Goal: Transaction & Acquisition: Purchase product/service

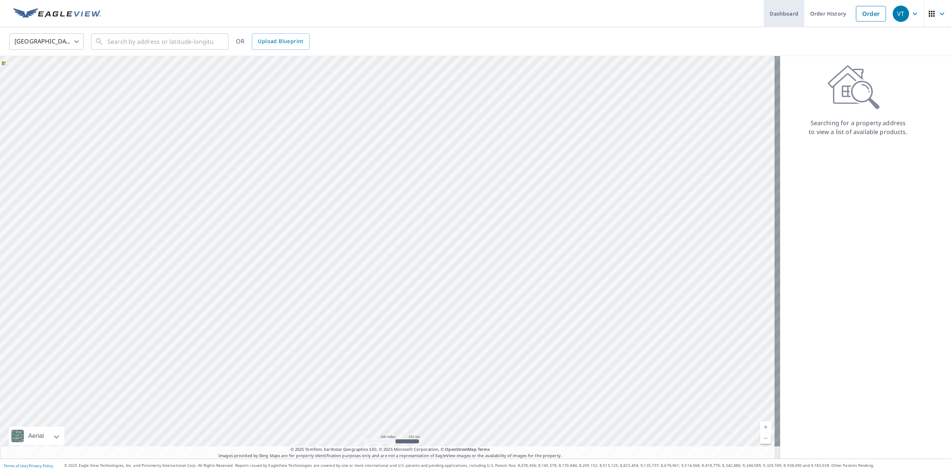
click at [784, 14] on link "Dashboard" at bounding box center [783, 13] width 40 height 27
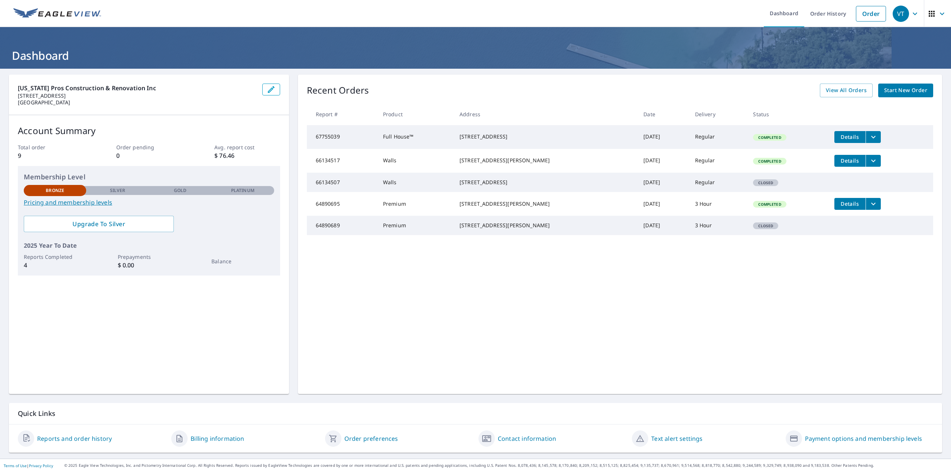
click at [835, 141] on button "Details" at bounding box center [849, 137] width 31 height 12
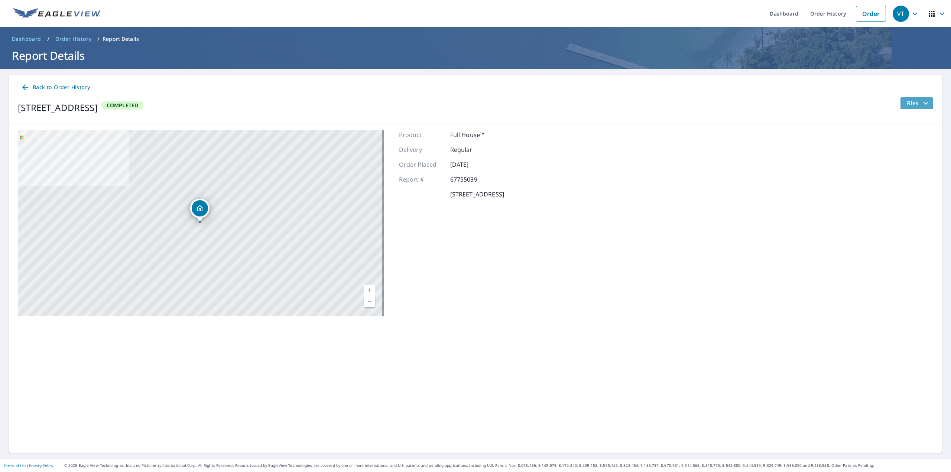
click at [914, 99] on span "Files" at bounding box center [918, 103] width 24 height 9
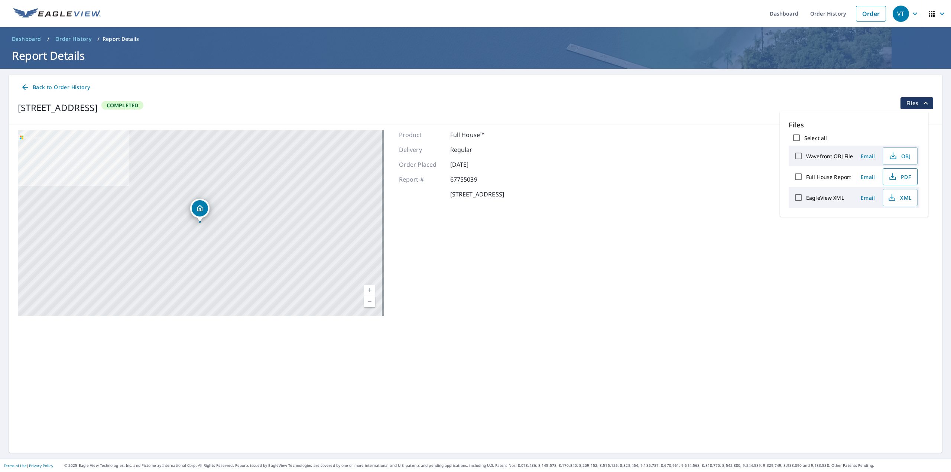
click at [893, 178] on icon "button" at bounding box center [892, 176] width 9 height 9
click at [209, 384] on div "Back to Order History [STREET_ADDRESS] Completed [STREET_ADDRESS][GEOGRAPHIC_DA…" at bounding box center [475, 264] width 933 height 378
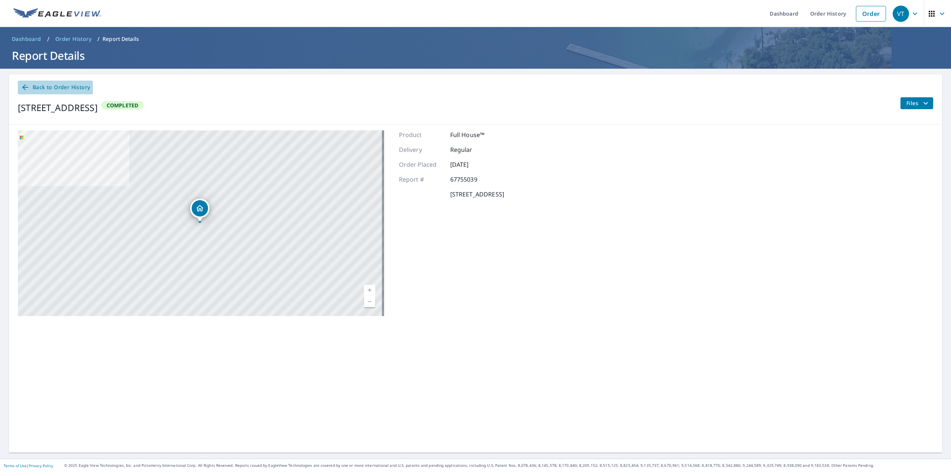
click at [58, 84] on span "Back to Order History" at bounding box center [55, 87] width 69 height 9
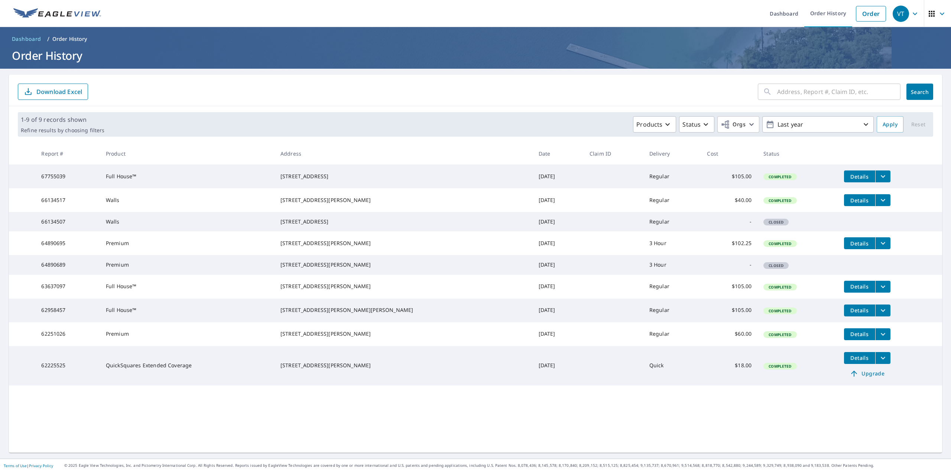
click at [807, 93] on input "text" at bounding box center [838, 91] width 123 height 21
type input "2222 1/"
click at [780, 14] on link "Dashboard" at bounding box center [783, 13] width 40 height 27
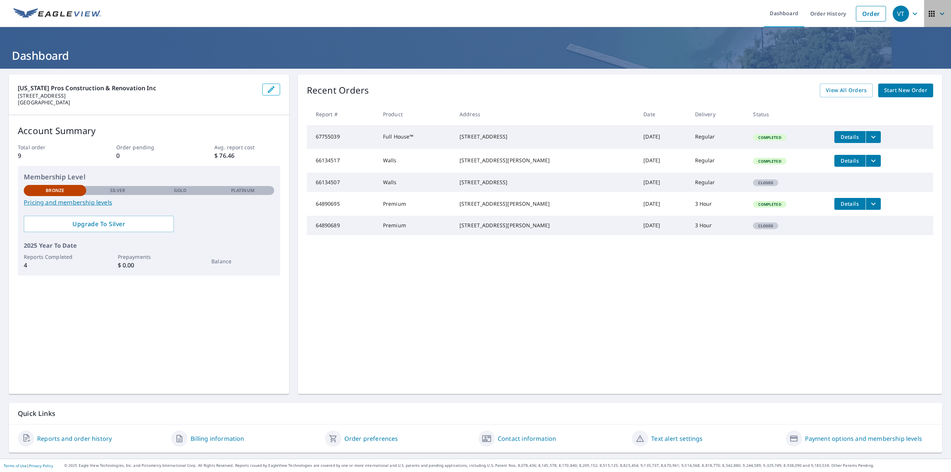
click at [928, 13] on icon "button" at bounding box center [931, 14] width 6 height 6
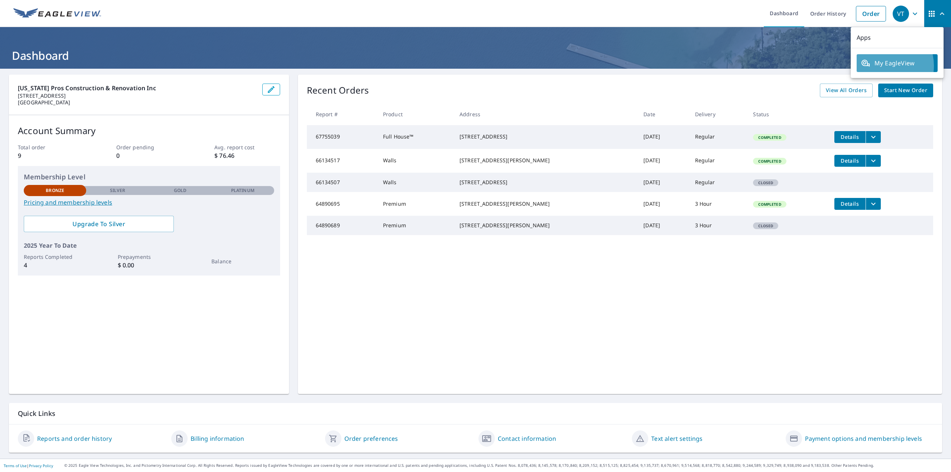
click at [881, 66] on span "My EagleView" at bounding box center [897, 63] width 72 height 9
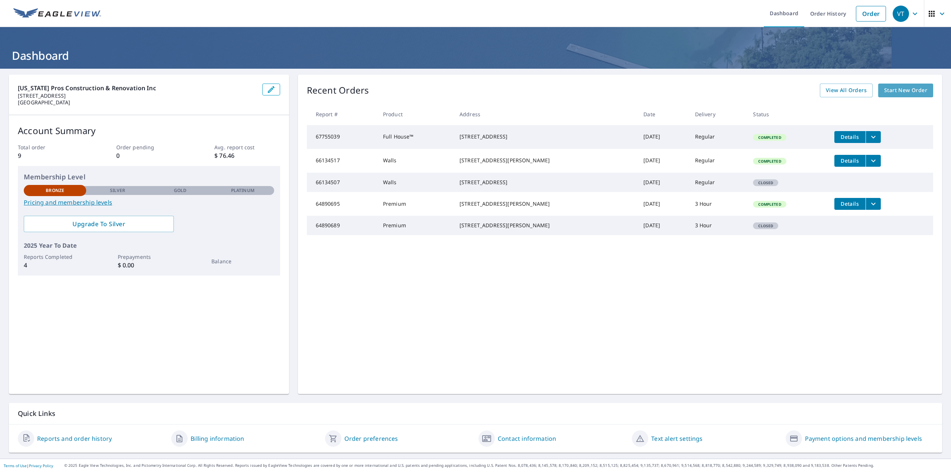
click at [895, 95] on link "Start New Order" at bounding box center [905, 91] width 55 height 14
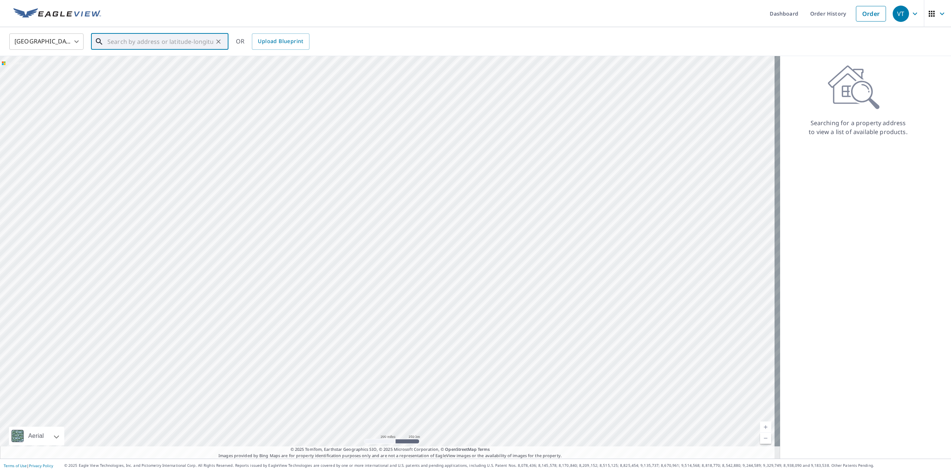
click at [114, 37] on input "text" at bounding box center [160, 41] width 106 height 21
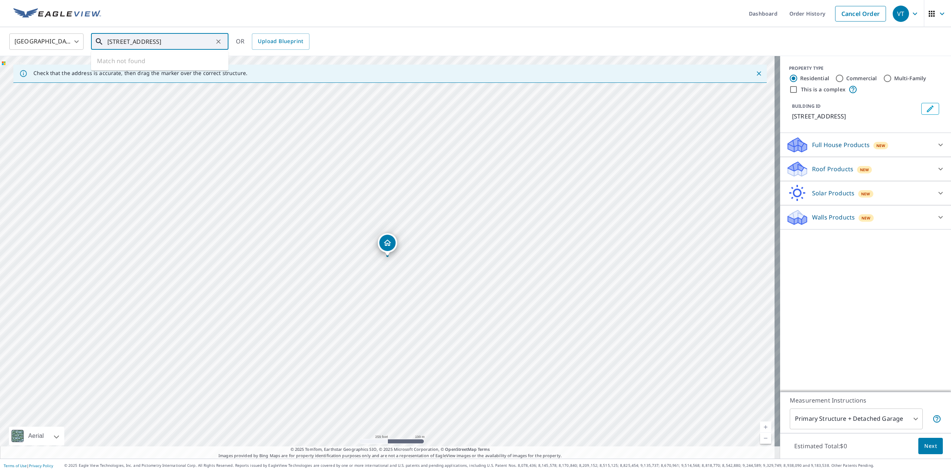
click at [120, 43] on input "[STREET_ADDRESS]" at bounding box center [160, 41] width 106 height 21
drag, startPoint x: 132, startPoint y: 42, endPoint x: 0, endPoint y: 54, distance: 132.4
click at [0, 54] on div "[GEOGRAPHIC_DATA] [GEOGRAPHIC_DATA] ​ 2224 1/2 addison way ​ Match not found OR…" at bounding box center [475, 41] width 951 height 29
click at [124, 69] on p "[GEOGRAPHIC_DATA]" at bounding box center [164, 71] width 117 height 7
type input "[STREET_ADDRESS]"
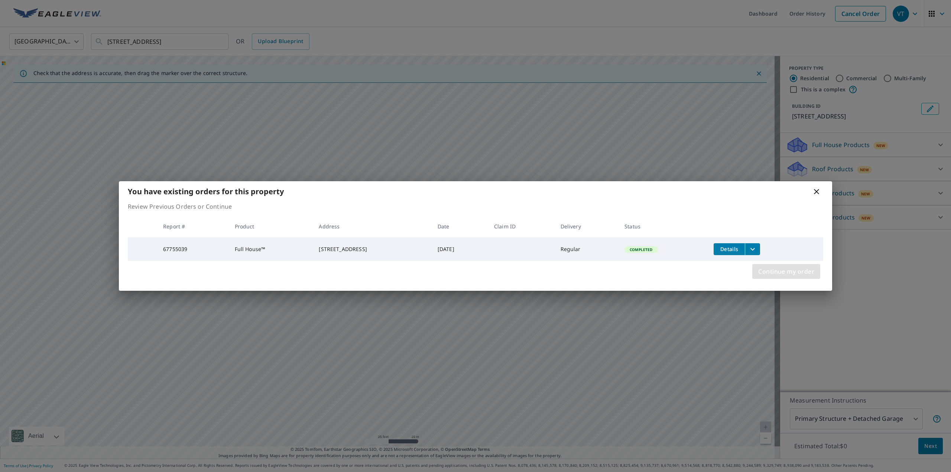
click at [789, 269] on span "Continue my order" at bounding box center [786, 271] width 56 height 10
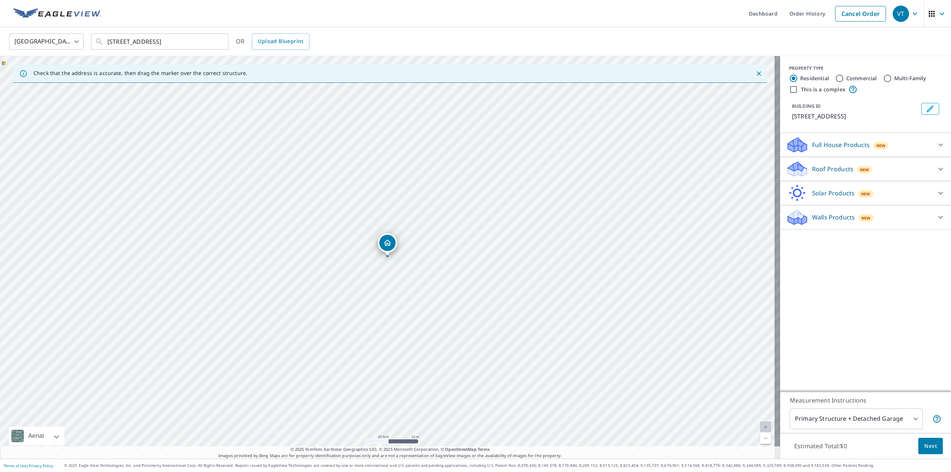
click at [372, 268] on div "[STREET_ADDRESS]" at bounding box center [390, 257] width 780 height 403
click at [820, 218] on p "Walls Products" at bounding box center [833, 217] width 43 height 9
click at [819, 188] on div "Solar Products New" at bounding box center [859, 193] width 146 height 17
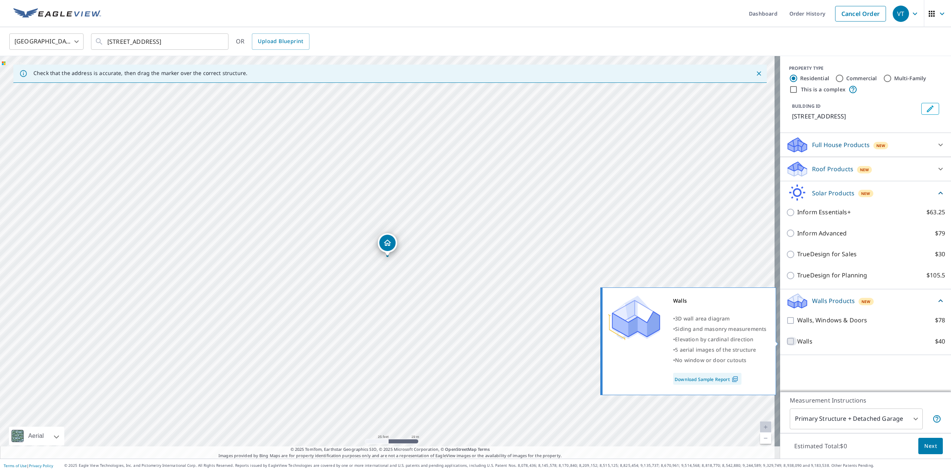
click at [787, 344] on input "Walls $40" at bounding box center [791, 341] width 11 height 9
checkbox input "true"
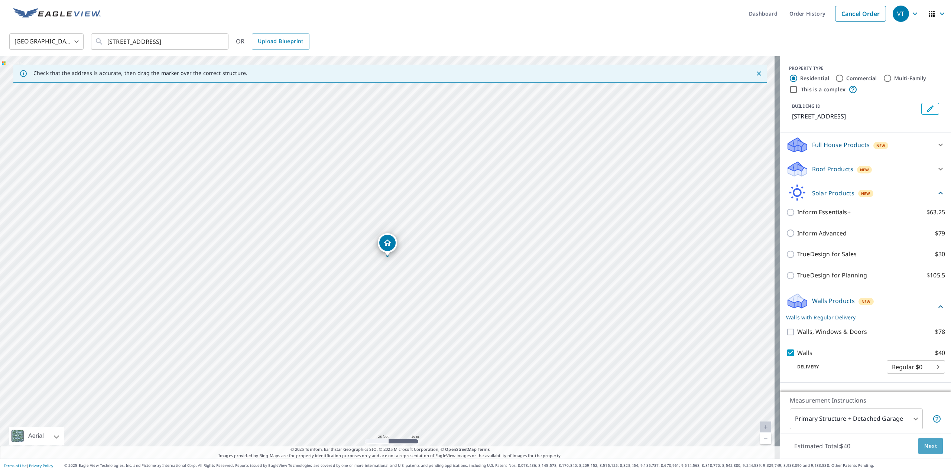
click at [925, 448] on span "Next" at bounding box center [930, 446] width 13 height 9
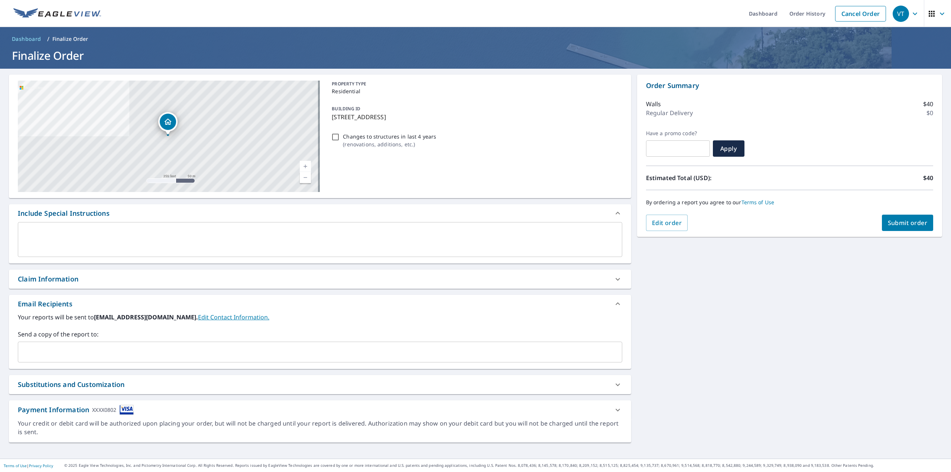
click at [338, 138] on div "Changes to structures in last 4 years ( renovations, additions, etc. )" at bounding box center [475, 140] width 293 height 20
click at [332, 137] on input "Changes to structures in last 4 years ( renovations, additions, etc. )" at bounding box center [335, 137] width 9 height 9
checkbox input "true"
click at [897, 220] on span "Submit order" at bounding box center [908, 223] width 40 height 8
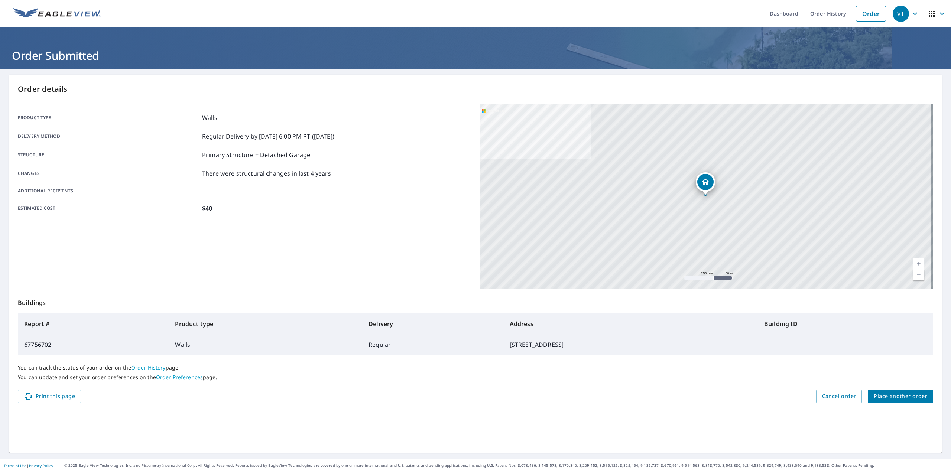
click at [897, 400] on span "Place another order" at bounding box center [899, 396] width 53 height 9
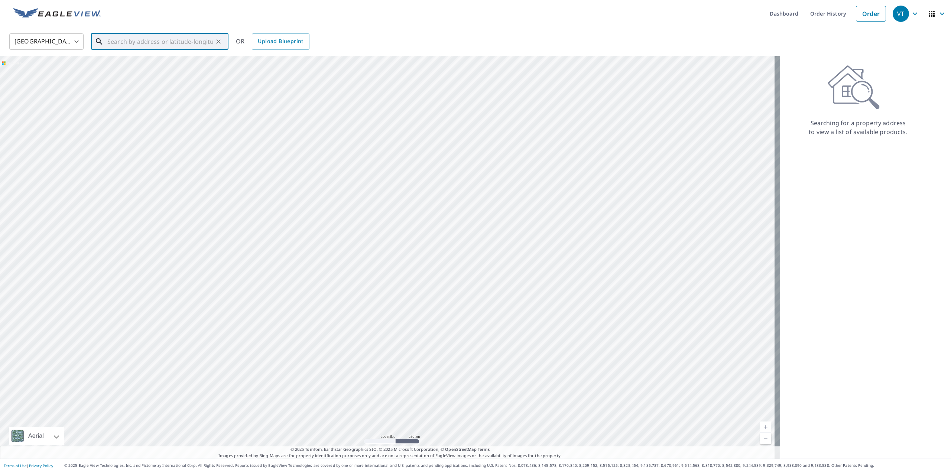
click at [194, 41] on input "text" at bounding box center [160, 41] width 106 height 21
click at [165, 73] on p "[GEOGRAPHIC_DATA]" at bounding box center [164, 71] width 117 height 7
type input "[STREET_ADDRESS]"
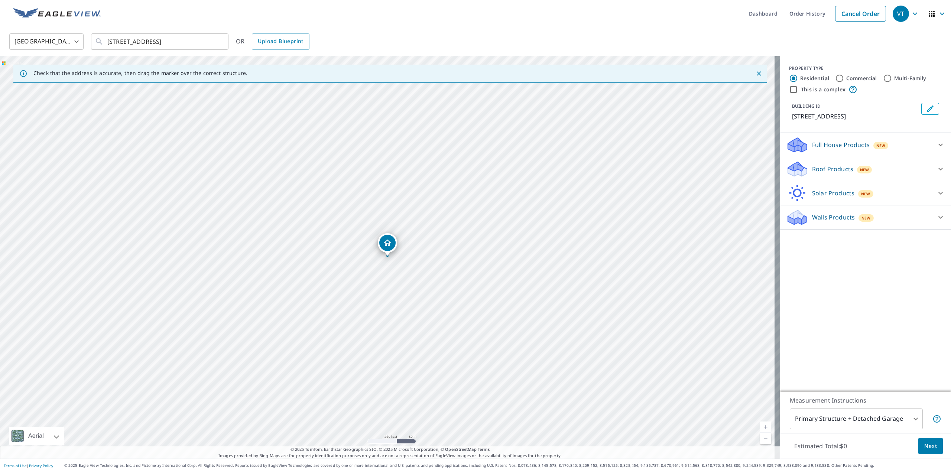
click at [841, 217] on p "Walls Products" at bounding box center [833, 217] width 43 height 9
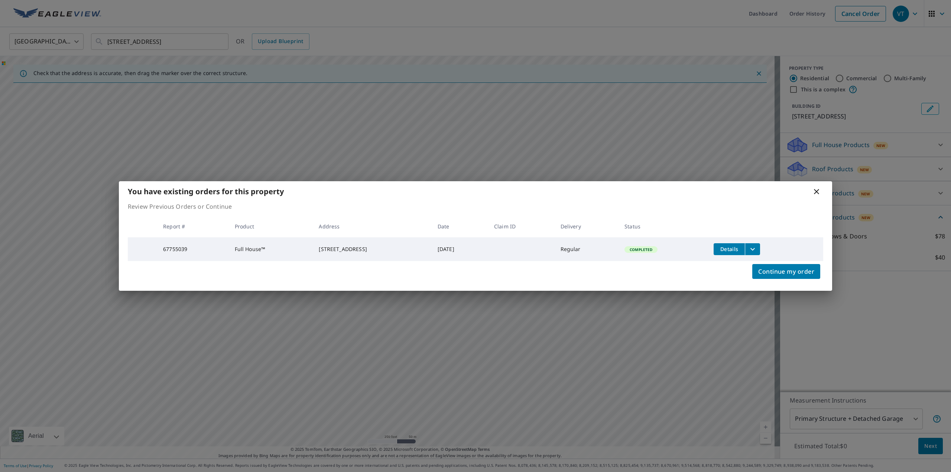
drag, startPoint x: 784, startPoint y: 276, endPoint x: 634, endPoint y: 277, distance: 150.8
click at [634, 277] on div "Continue my order" at bounding box center [475, 276] width 713 height 30
click at [815, 189] on icon at bounding box center [816, 191] width 9 height 9
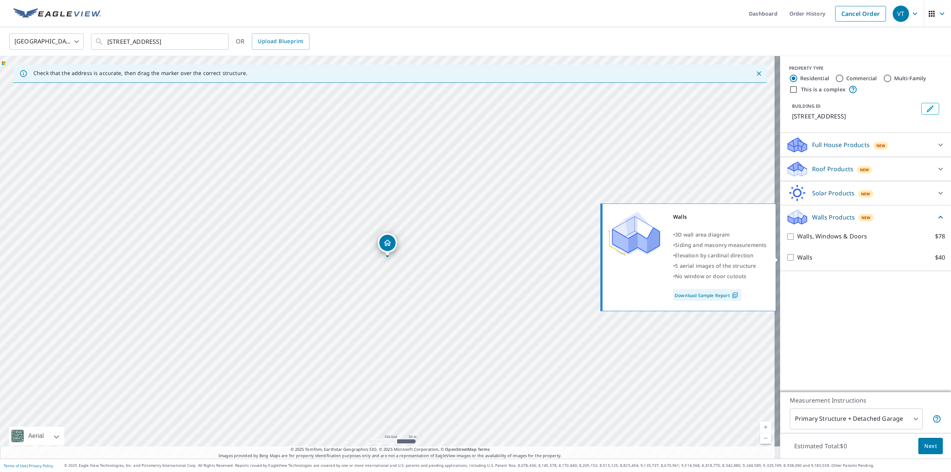
click at [789, 261] on input "Walls $40" at bounding box center [791, 257] width 11 height 9
checkbox input "true"
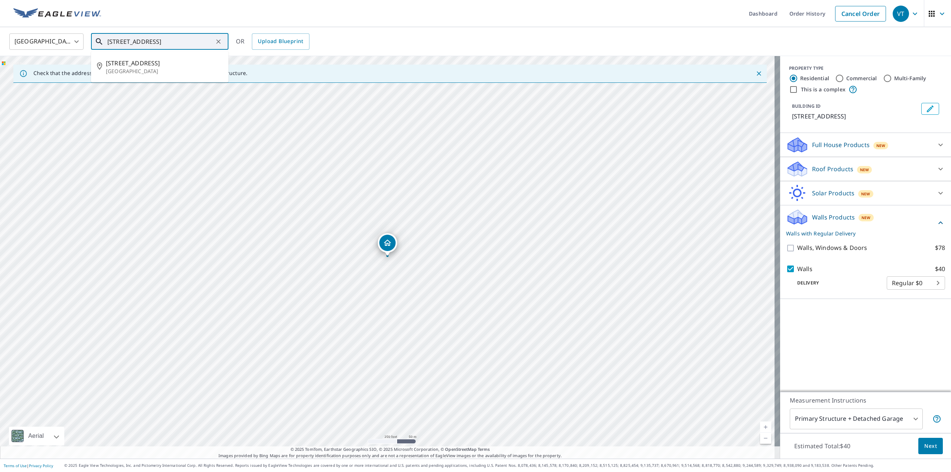
click at [123, 42] on input "[STREET_ADDRESS]" at bounding box center [160, 41] width 106 height 21
click at [120, 42] on input "[STREET_ADDRESS]" at bounding box center [160, 41] width 106 height 21
type input "[STREET_ADDRESS]"
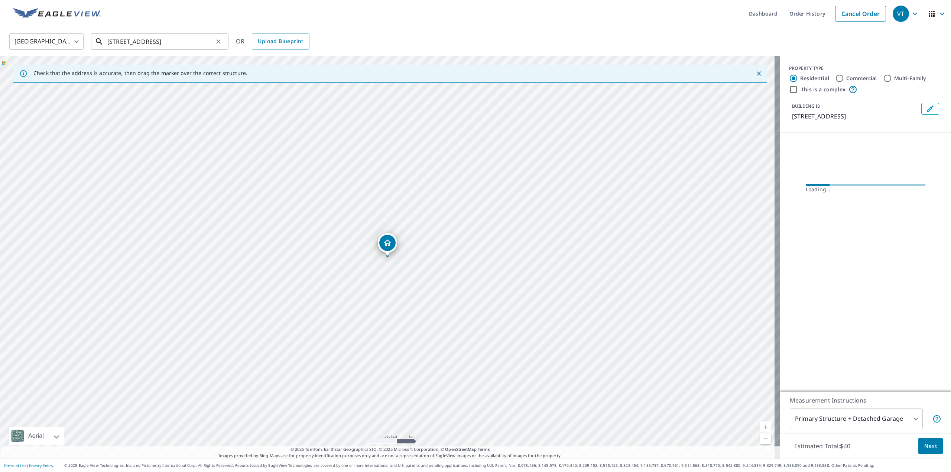
click at [127, 43] on input "[STREET_ADDRESS]" at bounding box center [160, 41] width 106 height 21
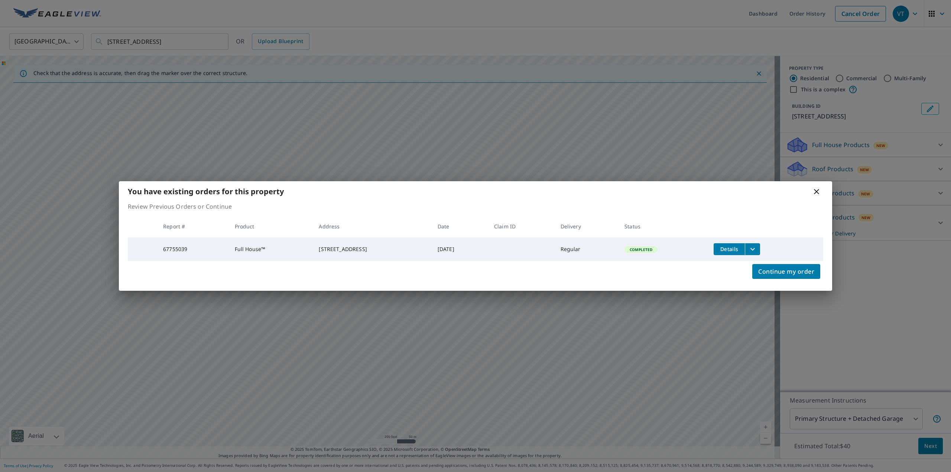
drag, startPoint x: 131, startPoint y: 43, endPoint x: 121, endPoint y: 44, distance: 10.1
click at [121, 44] on body "VT VT Dashboard Order History Cancel Order VT [GEOGRAPHIC_DATA] [GEOGRAPHIC_DAT…" at bounding box center [475, 236] width 951 height 472
click at [823, 193] on div "You have existing orders for this property" at bounding box center [475, 191] width 713 height 20
click at [819, 193] on icon at bounding box center [816, 191] width 9 height 9
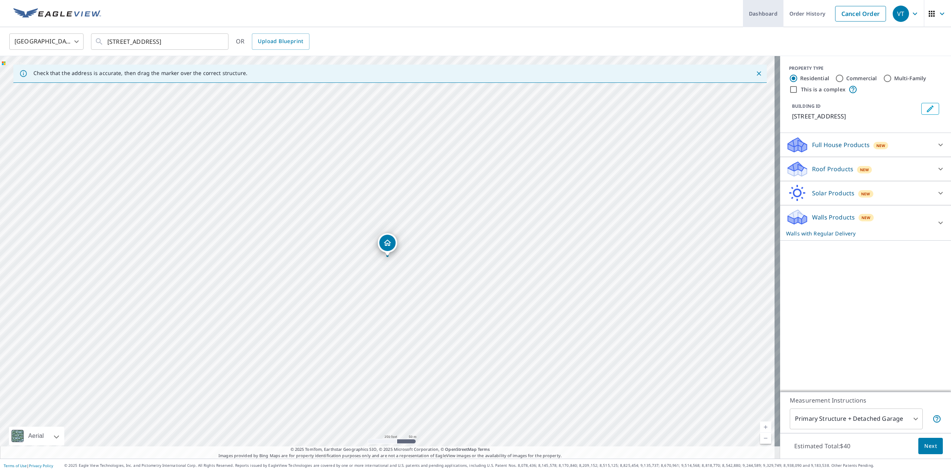
click at [748, 13] on link "Dashboard" at bounding box center [763, 13] width 40 height 27
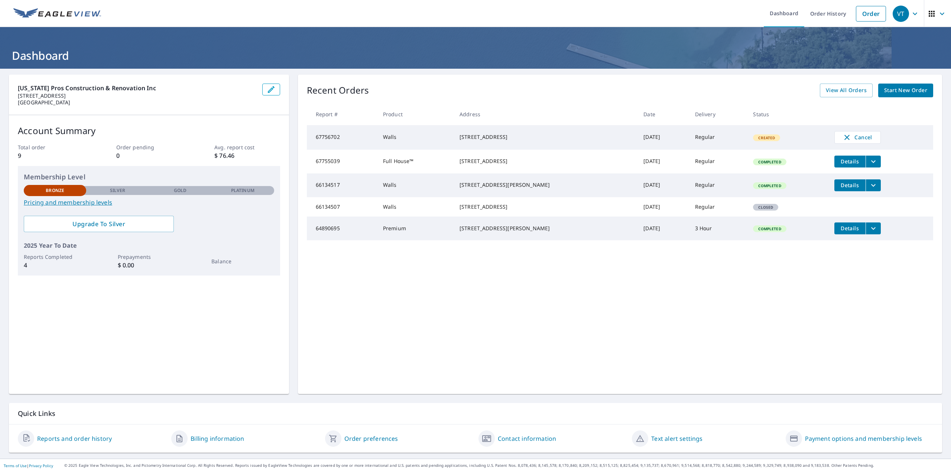
click at [505, 165] on div "[STREET_ADDRESS]" at bounding box center [545, 160] width 172 height 7
click at [839, 163] on span "Details" at bounding box center [850, 161] width 22 height 7
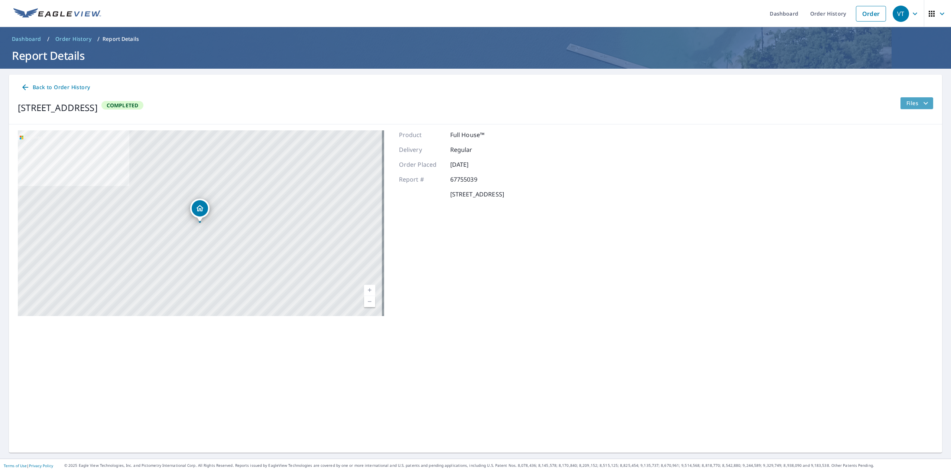
click at [906, 104] on span "Files" at bounding box center [918, 103] width 24 height 9
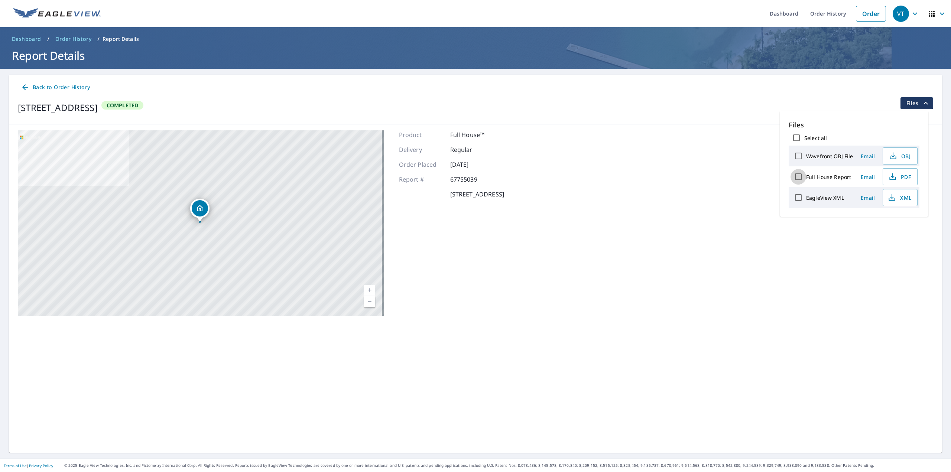
click at [796, 180] on input "Full House Report" at bounding box center [798, 177] width 16 height 16
checkbox input "true"
click at [794, 195] on input "EagleView XML" at bounding box center [798, 198] width 16 height 16
checkbox input "true"
click at [800, 155] on input "Wavefront OBJ File" at bounding box center [798, 156] width 16 height 16
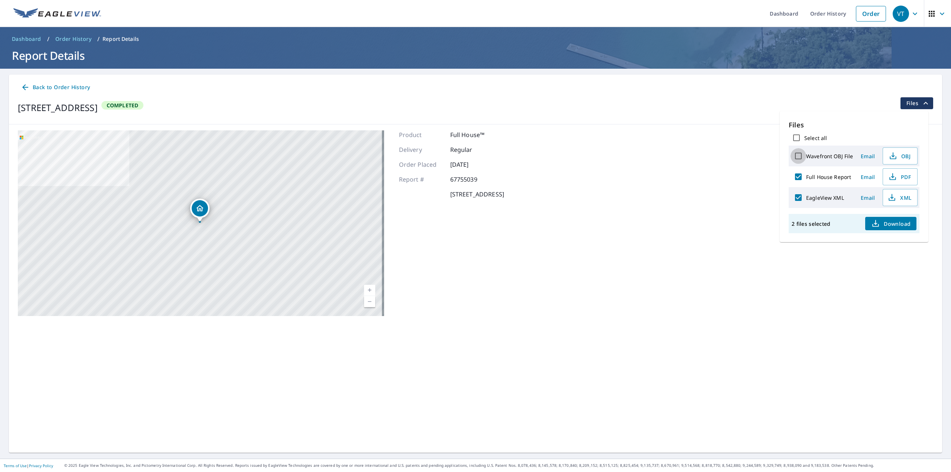
checkbox input "true"
click at [796, 154] on input "Wavefront OBJ File" at bounding box center [798, 156] width 16 height 16
checkbox input "false"
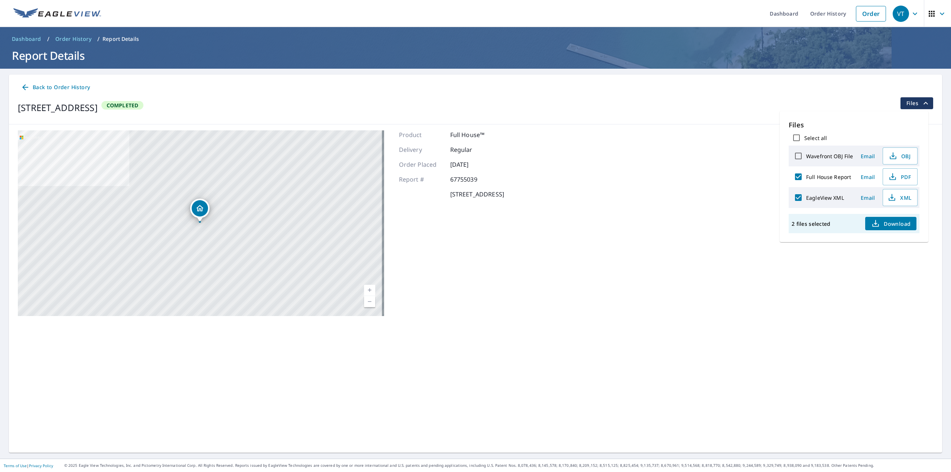
click at [795, 157] on input "Wavefront OBJ File" at bounding box center [798, 156] width 16 height 16
checkbox input "true"
click at [878, 224] on icon "button" at bounding box center [875, 225] width 6 height 3
click at [117, 394] on div "Back to Order History [STREET_ADDRESS] Completed [STREET_ADDRESS][GEOGRAPHIC_DA…" at bounding box center [475, 264] width 933 height 378
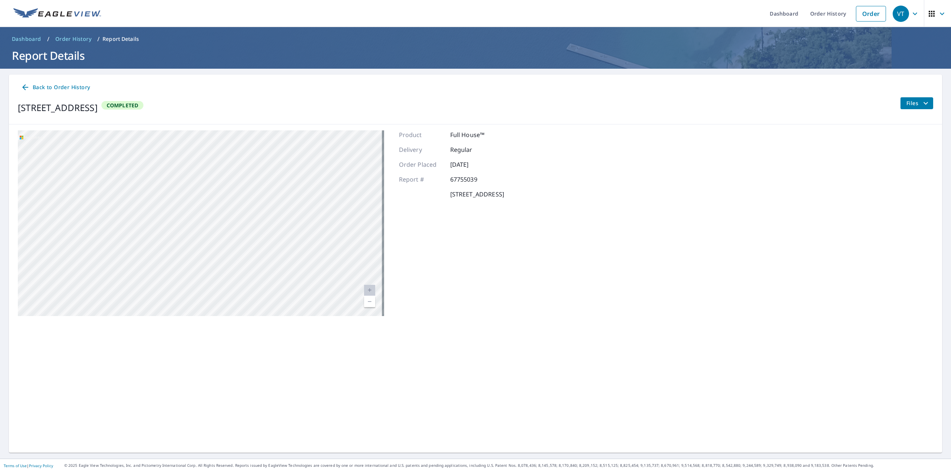
drag, startPoint x: 178, startPoint y: 221, endPoint x: 372, endPoint y: 305, distance: 211.8
click at [385, 315] on div "[STREET_ADDRESS] Aerial Road A standard road map Aerial A detailed look from ab…" at bounding box center [475, 223] width 933 height 198
drag, startPoint x: 206, startPoint y: 198, endPoint x: 372, endPoint y: 321, distance: 206.5
click at [372, 321] on div "[STREET_ADDRESS] Aerial Road A standard road map Aerial A detailed look from ab…" at bounding box center [475, 223] width 933 height 198
drag, startPoint x: 287, startPoint y: 258, endPoint x: 290, endPoint y: 263, distance: 5.7
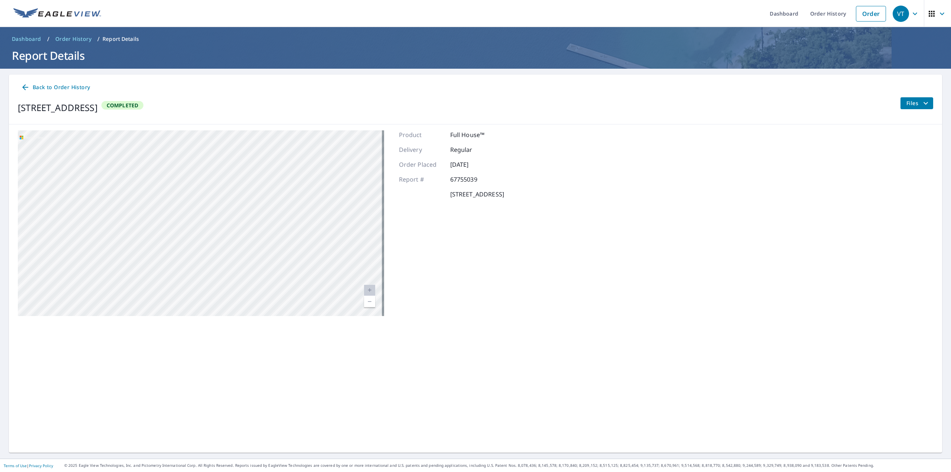
click at [290, 263] on div "[STREET_ADDRESS]" at bounding box center [201, 223] width 366 height 186
drag, startPoint x: 221, startPoint y: 192, endPoint x: 433, endPoint y: 344, distance: 261.6
click at [433, 345] on div "Back to Order History [STREET_ADDRESS] Completed [STREET_ADDRESS][GEOGRAPHIC_DA…" at bounding box center [475, 264] width 933 height 378
drag, startPoint x: 317, startPoint y: 222, endPoint x: 342, endPoint y: 288, distance: 71.0
click at [342, 288] on div "[STREET_ADDRESS]" at bounding box center [201, 223] width 366 height 186
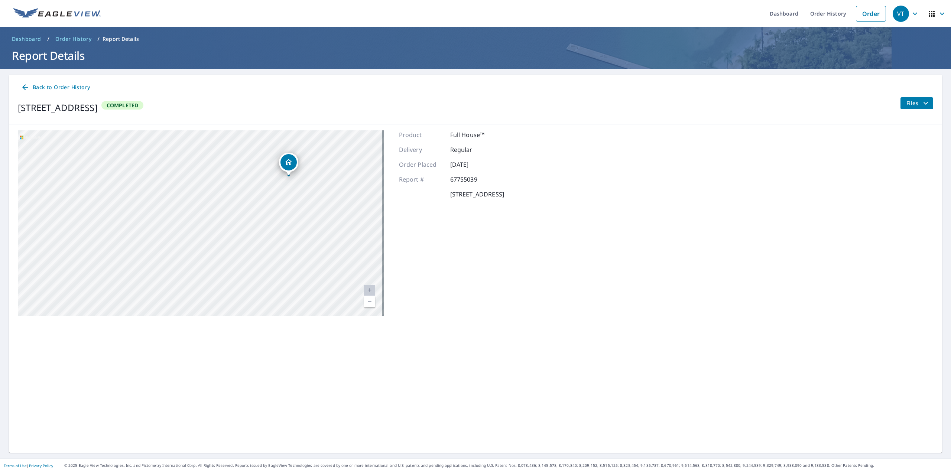
drag, startPoint x: 298, startPoint y: 220, endPoint x: 304, endPoint y: 256, distance: 36.9
click at [304, 256] on div "[STREET_ADDRESS]" at bounding box center [201, 223] width 366 height 186
click at [276, 221] on div "[STREET_ADDRESS]" at bounding box center [201, 223] width 366 height 186
click at [251, 221] on div "[STREET_ADDRESS]" at bounding box center [201, 223] width 366 height 186
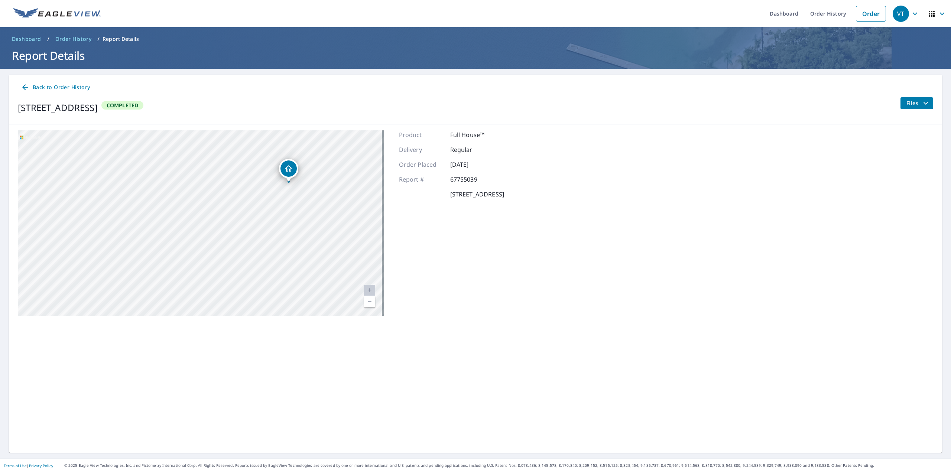
click at [251, 221] on div "[STREET_ADDRESS]" at bounding box center [201, 223] width 366 height 186
click at [251, 189] on div "[STREET_ADDRESS]" at bounding box center [201, 223] width 366 height 186
click at [255, 180] on div "[STREET_ADDRESS]" at bounding box center [201, 223] width 366 height 186
click at [258, 186] on div "[STREET_ADDRESS]" at bounding box center [201, 223] width 366 height 186
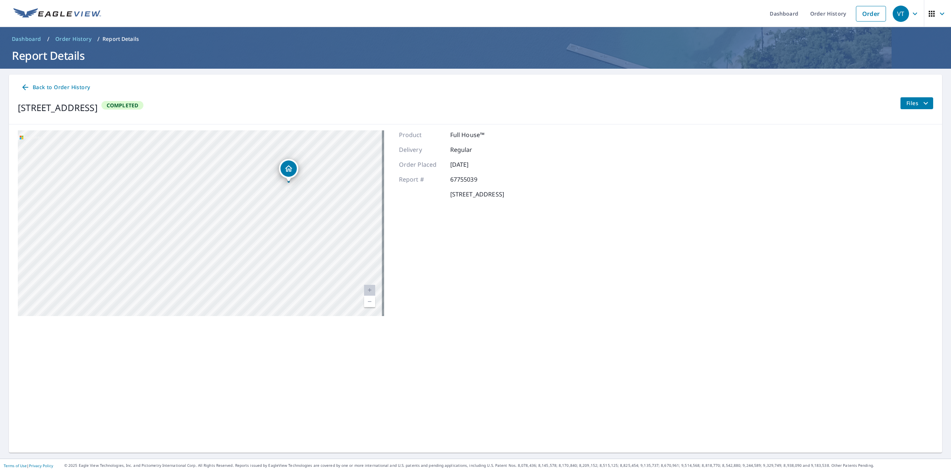
click at [258, 186] on div "[STREET_ADDRESS]" at bounding box center [201, 223] width 366 height 186
